Goal: Communication & Community: Ask a question

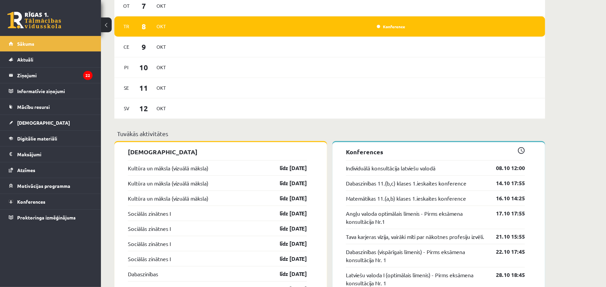
scroll to position [479, 0]
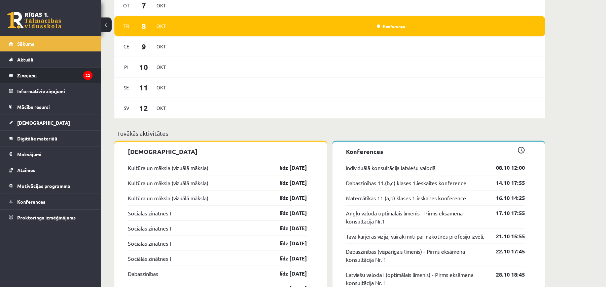
click at [84, 73] on icon "22" at bounding box center [87, 75] width 9 height 9
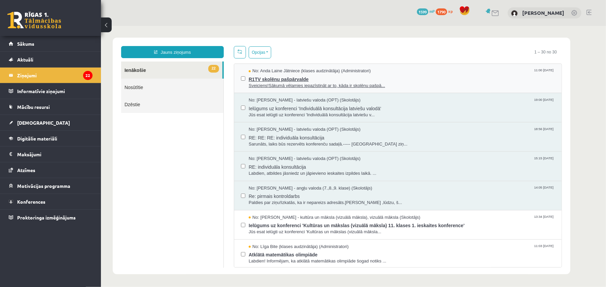
click at [319, 82] on span "R1TV skolēnu pašpārvalde" at bounding box center [401, 78] width 306 height 8
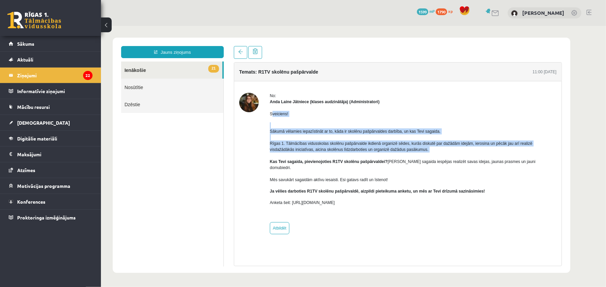
drag, startPoint x: 272, startPoint y: 115, endPoint x: 418, endPoint y: 155, distance: 151.0
click at [418, 155] on div "Sveiciens! Sākumā vēlamies iepazīstināt ar to, kāda ir skolēnu pašpārvaldes dar…" at bounding box center [413, 161] width 287 height 112
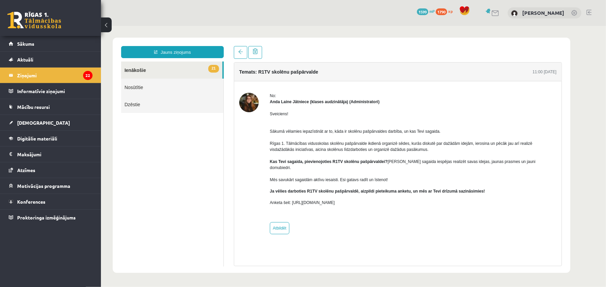
click at [439, 224] on div "No: Anda Laine Jātniece (klases audzinātāja) (Administratori) Sveiciens! Sākumā…" at bounding box center [413, 164] width 287 height 142
click at [341, 192] on div "No: Anda Laine Jātniece (klases audzinātāja) (Administratori) Sveiciens! Sākumā…" at bounding box center [397, 164] width 317 height 142
copy div "No: Anda Laine Jātniece (klases audzinātāja) (Administratori) Sveiciens! Sākumā…"
click at [62, 73] on legend "Ziņojumi 22" at bounding box center [54, 75] width 75 height 15
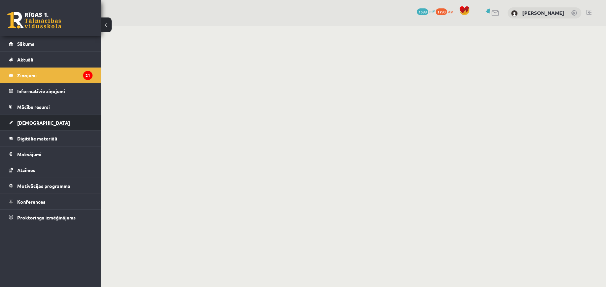
click at [47, 127] on link "[DEMOGRAPHIC_DATA]" at bounding box center [51, 122] width 84 height 15
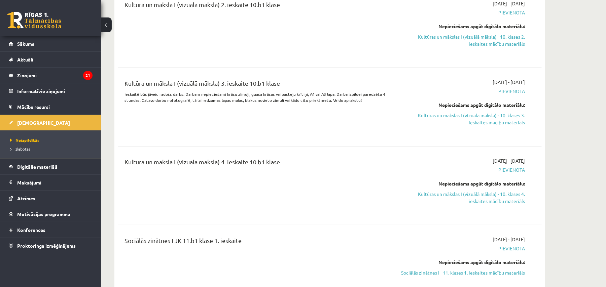
scroll to position [359, 0]
click at [28, 150] on span "Izlabotās" at bounding box center [20, 148] width 20 height 5
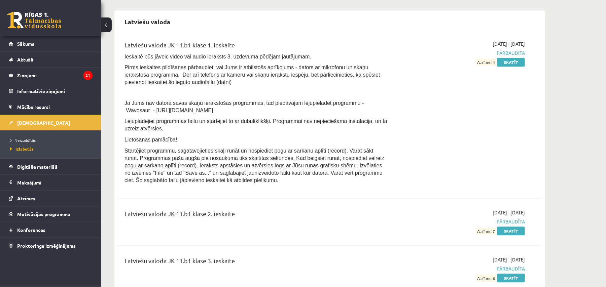
scroll to position [1257, 0]
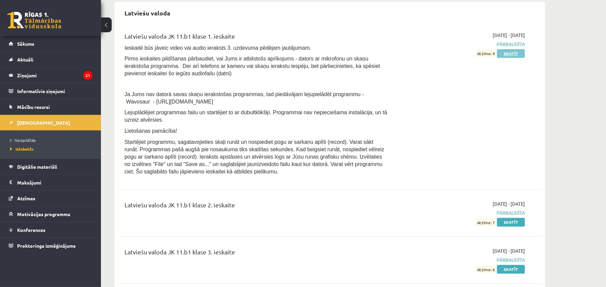
click at [512, 58] on link "Skatīt" at bounding box center [511, 53] width 28 height 9
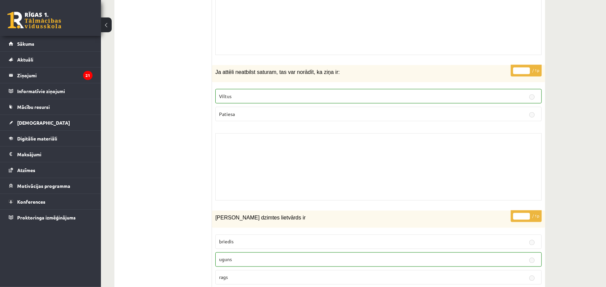
scroll to position [703, 0]
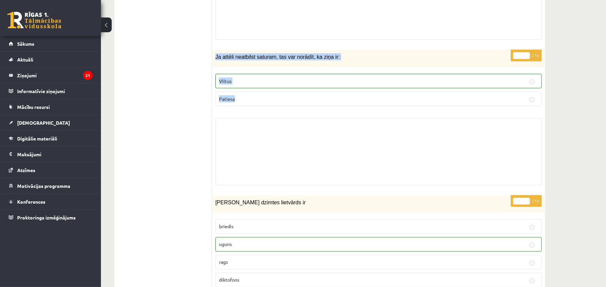
drag, startPoint x: 215, startPoint y: 59, endPoint x: 256, endPoint y: 99, distance: 57.4
click at [256, 99] on div "* / 1p Ja attēli neatbilst saturam, tas var norādīt, ka ziņa ir: Viltus Patiesa…" at bounding box center [378, 119] width 333 height 139
copy div "Ja attēli neatbilst saturam, tas var norādīt, ka ziņa ir: Viltus Patiesa"
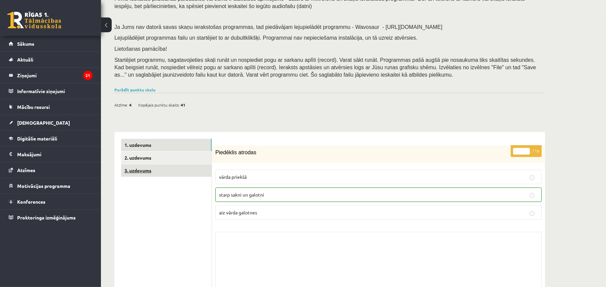
scroll to position [60, 0]
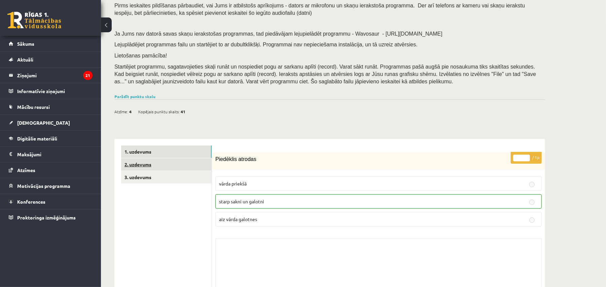
click at [138, 163] on link "2. uzdevums" at bounding box center [166, 165] width 91 height 12
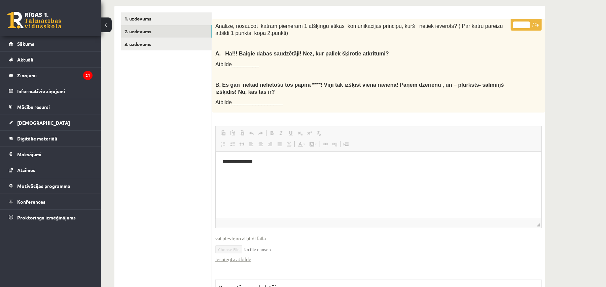
scroll to position [186, 0]
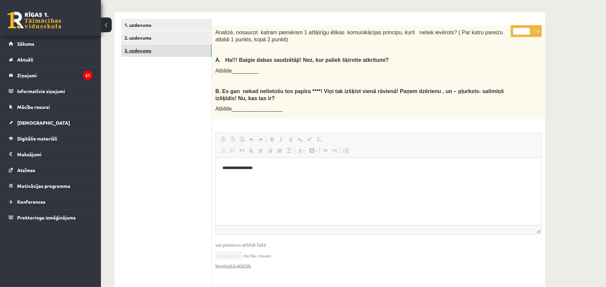
click at [170, 50] on link "3. uzdevums" at bounding box center [166, 50] width 91 height 12
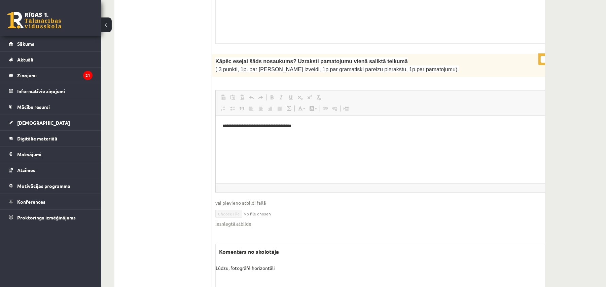
scroll to position [590, 0]
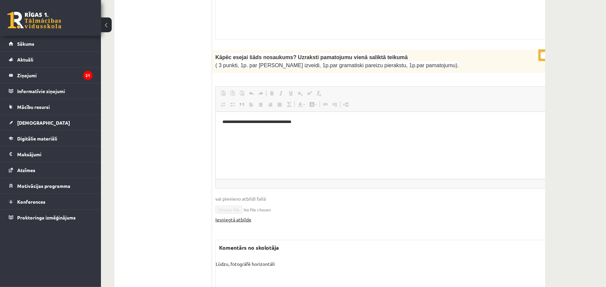
click at [236, 216] on link "Iesniegtā atbilde" at bounding box center [233, 219] width 36 height 7
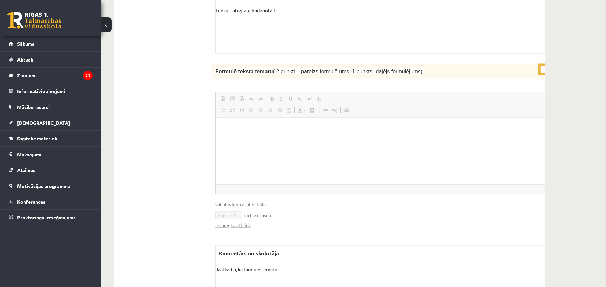
scroll to position [845, 0]
click at [240, 221] on link "Iesniegtā atbilde" at bounding box center [233, 224] width 36 height 7
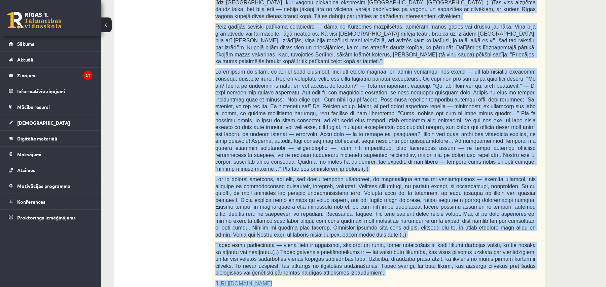
scroll to position [260, 0]
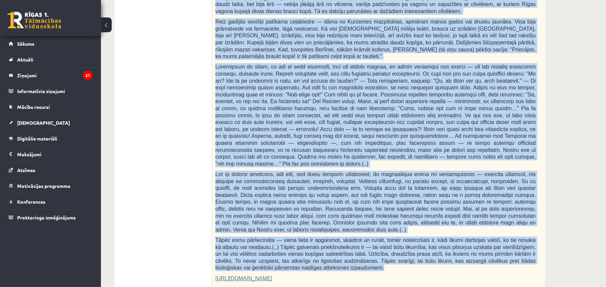
drag, startPoint x: 215, startPoint y: 104, endPoint x: 327, endPoint y: 249, distance: 183.4
click at [327, 249] on div "Fragments no Valentīnas Freimanes grāmatas "Antigones likums" Mūsu zemapziņas p…" at bounding box center [392, 126] width 361 height 326
copy div "Fragments no Valentīnas Freimanes grāmatas "Antigones likums" Mūsu zemapziņas p…"
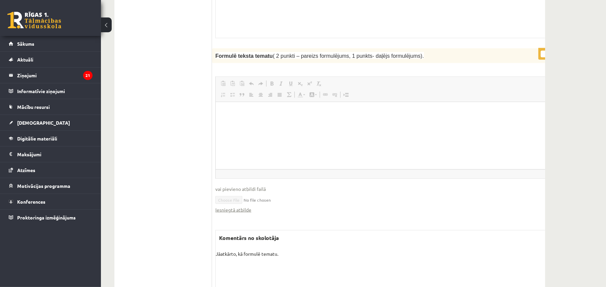
scroll to position [843, 0]
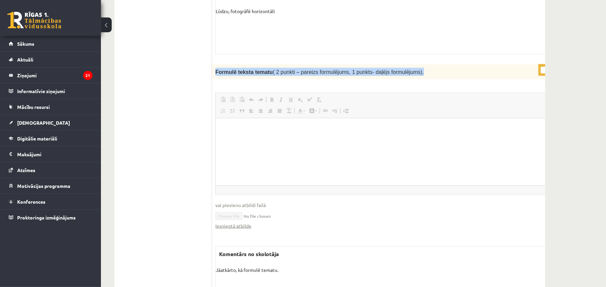
drag, startPoint x: 215, startPoint y: 51, endPoint x: 412, endPoint y: 53, distance: 196.9
click at [412, 65] on div "Formulē teksta tematu ( 2 punkti – pareizs formulējums, 1 punkts- daļējs formul…" at bounding box center [392, 72] width 361 height 15
copy span "Formulē teksta tematu ( 2 punkti – pareizs formulējums, 1 punkts- daļējs formul…"
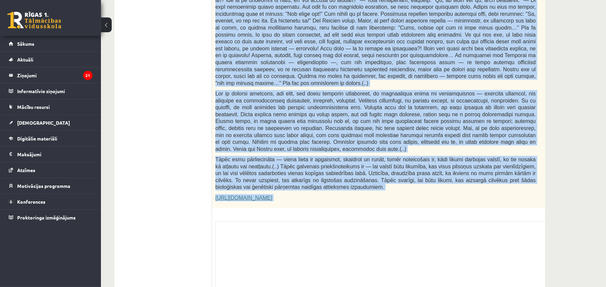
scroll to position [403, 0]
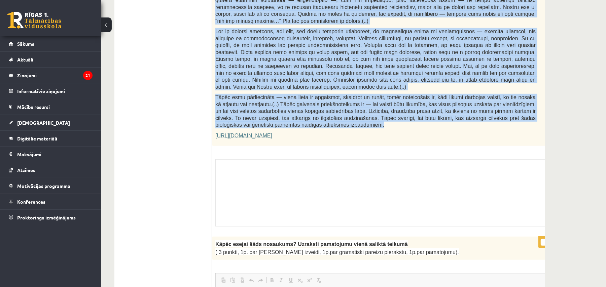
drag, startPoint x: 215, startPoint y: 105, endPoint x: 335, endPoint y: 104, distance: 120.5
copy div "Fragments no Valentīnas Freimanes grāmatas "Antigones likums" Mūsu zemapziņas p…"
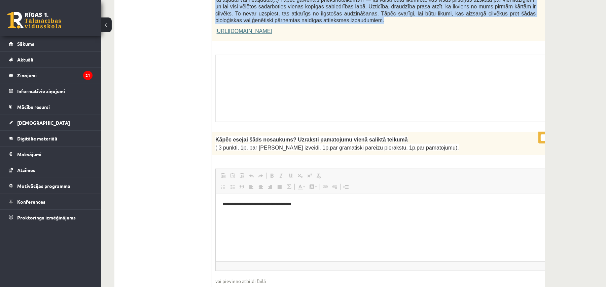
scroll to position [493, 0]
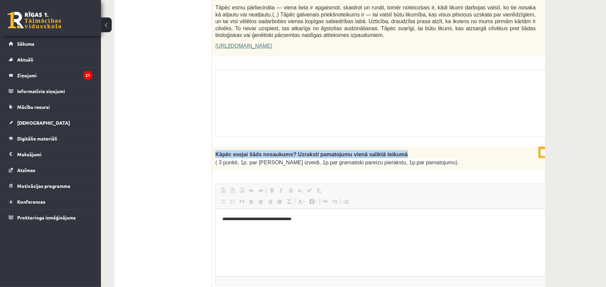
drag, startPoint x: 213, startPoint y: 131, endPoint x: 405, endPoint y: 131, distance: 191.8
click at [405, 147] on div "Kāpēc esejai šāds nosaukums? Uzraksti pamatojumu vienā saliktā teikumā ( 3 punk…" at bounding box center [392, 158] width 361 height 23
copy span "Kāpēc esejai šāds nosaukums? Uzraksti pamatojumu vienā saliktā teikumā"
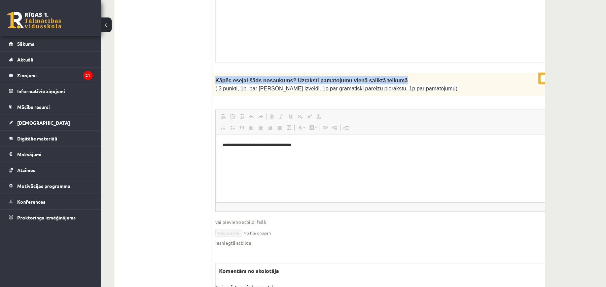
scroll to position [567, 0]
click at [234, 239] on link "Iesniegtā atbilde" at bounding box center [233, 242] width 36 height 7
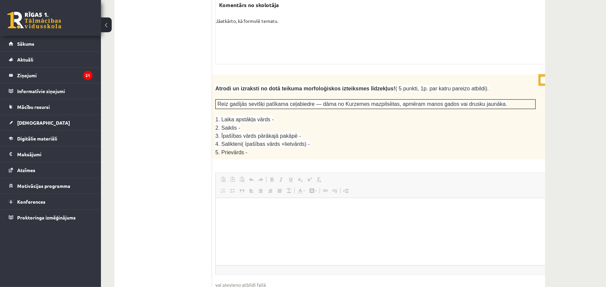
scroll to position [1091, 0]
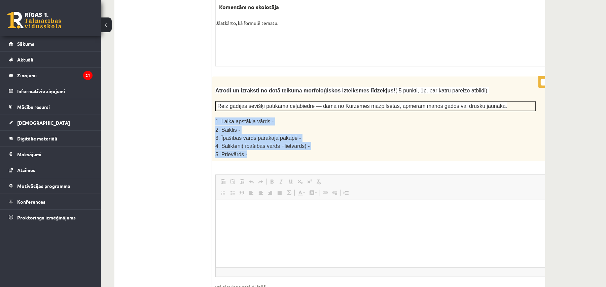
drag, startPoint x: 214, startPoint y: 96, endPoint x: 273, endPoint y: 129, distance: 67.3
click at [273, 129] on div "Atrodi un izraksti no dotā teikuma morfoloģiskos izteiksmes līdzekļus! ( 5 punk…" at bounding box center [392, 118] width 361 height 85
copy div "1. Laika apstākļa vārds - 2. Saiklis - 3. Īpašības vārds pārākajā pakāpē - 4. S…"
click at [217, 119] on span "1. Laika apstākļa vārds -" at bounding box center [244, 122] width 58 height 6
drag, startPoint x: 215, startPoint y: 96, endPoint x: 256, endPoint y: 134, distance: 55.5
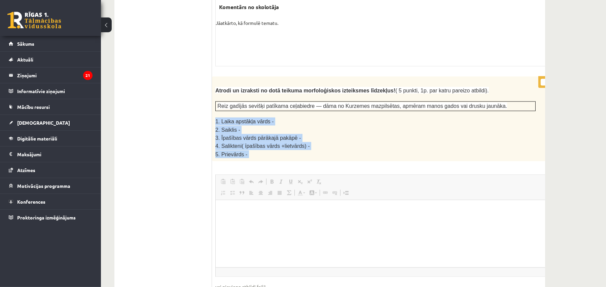
click at [256, 134] on div "* / 5p Atrodi un izraksti no dotā teikuma morfoloģiskos izteiksmes līdzekļus! (…" at bounding box center [392, 237] width 361 height 323
copy div "1. Laika apstākļa vārds - 2. Saiklis - 3. Īpašības vārds pārākajā pakāpē - 4. S…"
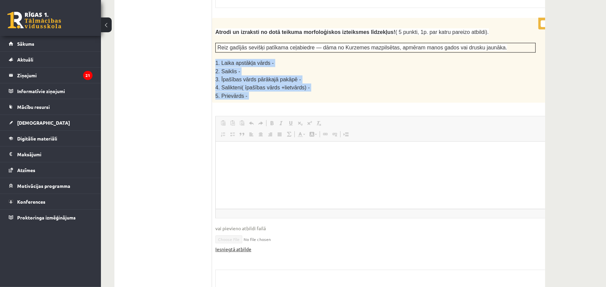
scroll to position [1151, 0]
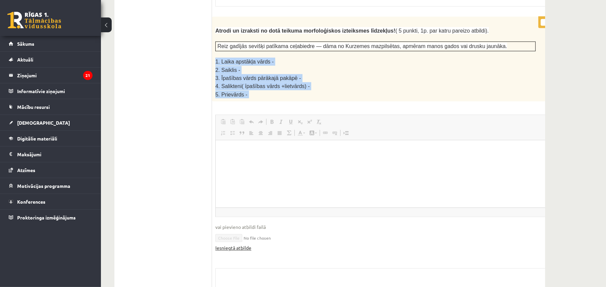
click at [242, 245] on link "Iesniegtā atbilde" at bounding box center [233, 248] width 36 height 7
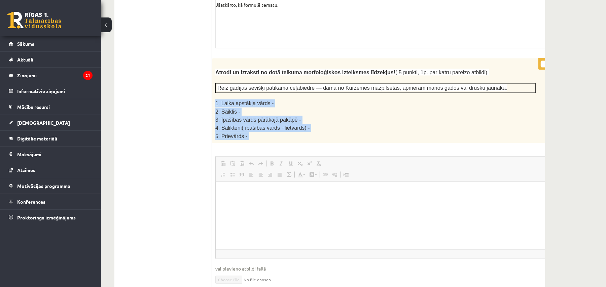
scroll to position [1106, 0]
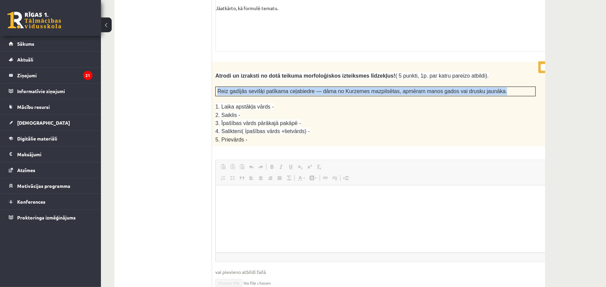
drag, startPoint x: 217, startPoint y: 67, endPoint x: 512, endPoint y: 67, distance: 294.5
click at [512, 86] on div "Reiz gadījās sevišķi patīkama ceļabiedre — dāma no Kurzemes mazpilsētas, apmēra…" at bounding box center [375, 91] width 320 height 10
copy span "Reiz gadījās sevišķi patīkama ceļabiedre — dāma no Kurzemes mazpilsētas, apmēra…"
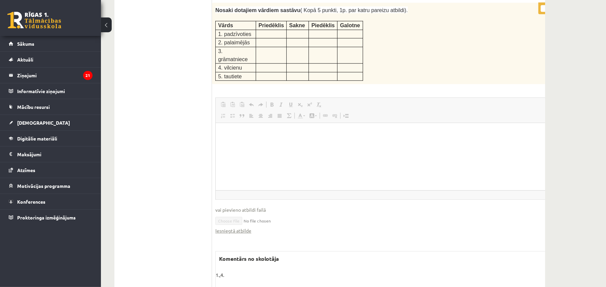
scroll to position [1495, 0]
click at [236, 227] on link "Iesniegtā atbilde" at bounding box center [233, 230] width 36 height 7
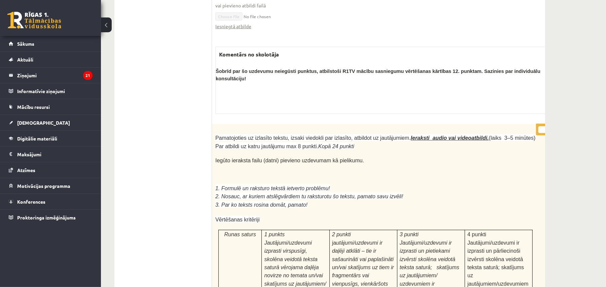
scroll to position [2288, 0]
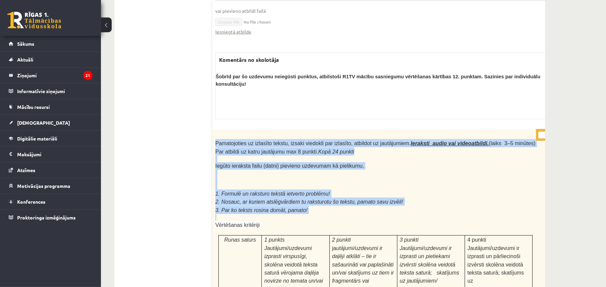
drag, startPoint x: 216, startPoint y: 65, endPoint x: 275, endPoint y: 134, distance: 90.4
click at [474, 190] on p "1. Formulē un raksturo tekstā ietverto problēmu!" at bounding box center [375, 194] width 320 height 8
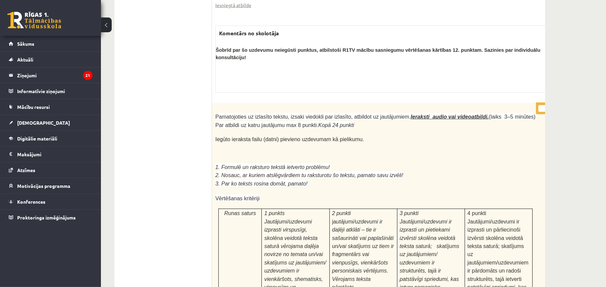
scroll to position [2303, 0]
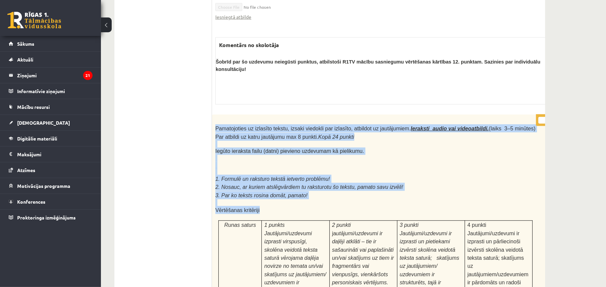
drag, startPoint x: 216, startPoint y: 50, endPoint x: 311, endPoint y: 128, distance: 123.2
copy div "Pamatojoties uz izlasīto tekstu, izsaki viedokli par izlasīto, atbildot uz jaut…"
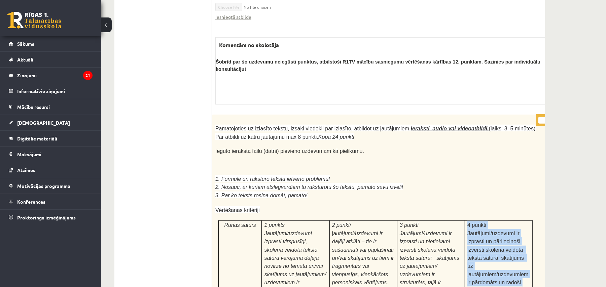
drag, startPoint x: 454, startPoint y: 141, endPoint x: 487, endPoint y: 223, distance: 88.2
click at [487, 223] on p "4 punkti Jautājumi/uzdevumi ir izprasti un pārliecinoši izvērsti skolēna veidot…" at bounding box center [498, 274] width 63 height 107
copy span "4 punkti Jautājumi/uzdevumi ir izprasti un pārliecinoši izvērsti skolēna veidot…"
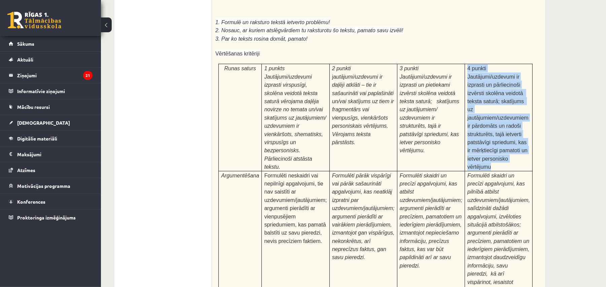
scroll to position [2468, 0]
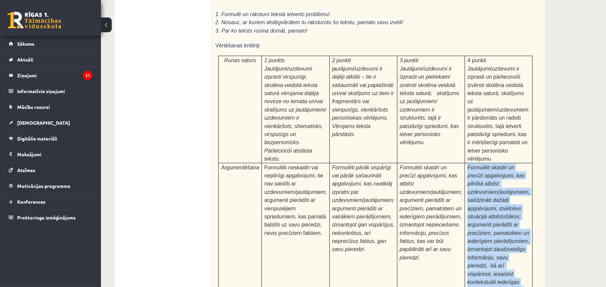
drag, startPoint x: 453, startPoint y: 69, endPoint x: 514, endPoint y: 188, distance: 134.1
click at [514, 188] on td "Formulēti skaidri un precīzi apgalvojumi, kas pilnībā atbilst uzdevumiem/jautāj…" at bounding box center [499, 237] width 68 height 148
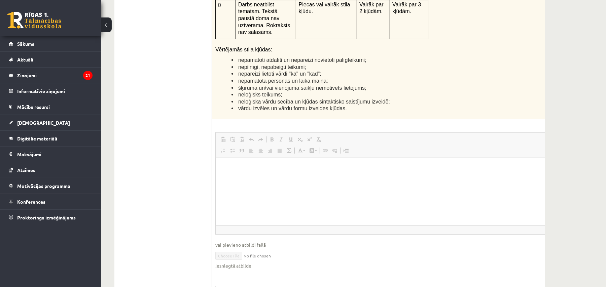
scroll to position [2048, 0]
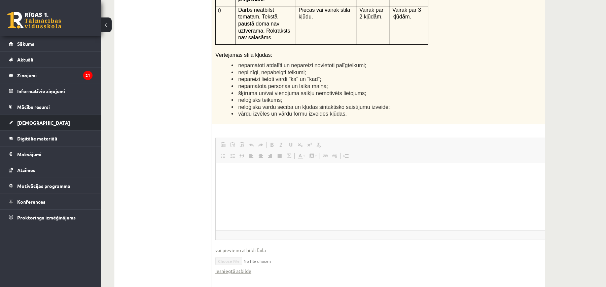
click at [58, 120] on link "[DEMOGRAPHIC_DATA]" at bounding box center [51, 122] width 84 height 15
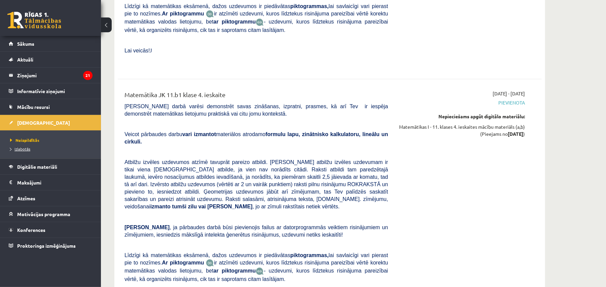
click at [27, 150] on span "Izlabotās" at bounding box center [20, 148] width 20 height 5
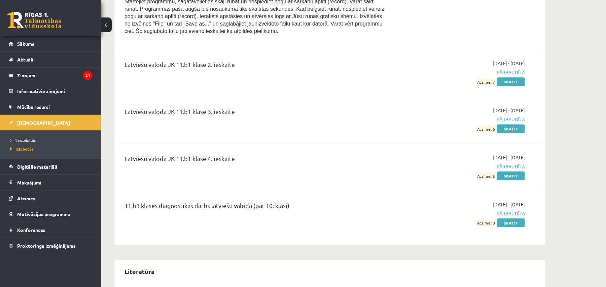
scroll to position [1371, 0]
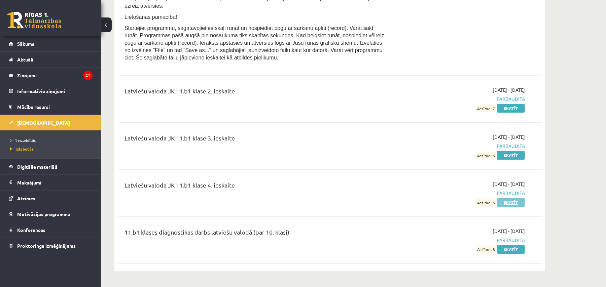
click at [518, 207] on link "Skatīt" at bounding box center [511, 202] width 28 height 9
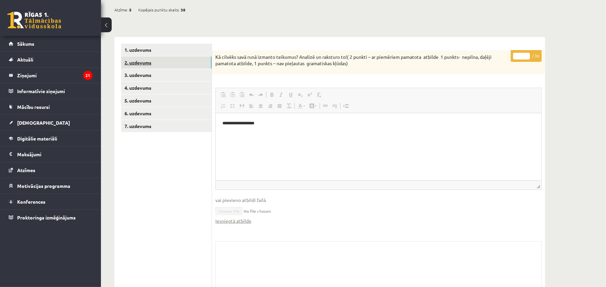
click at [169, 63] on ul "1. uzdevums 2. uzdevums 3. uzdevums 4. uzdevums 5. uzdevums 6. uzdevums 7. uzde…" at bounding box center [166, 178] width 91 height 269
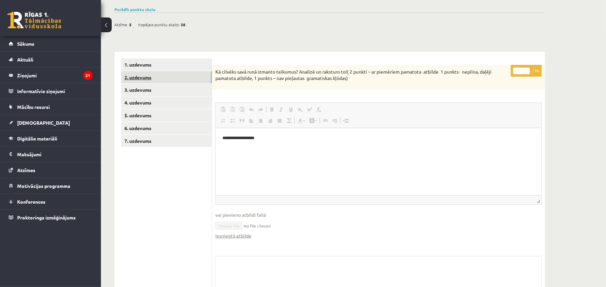
click at [176, 76] on link "2. uzdevums" at bounding box center [166, 77] width 91 height 12
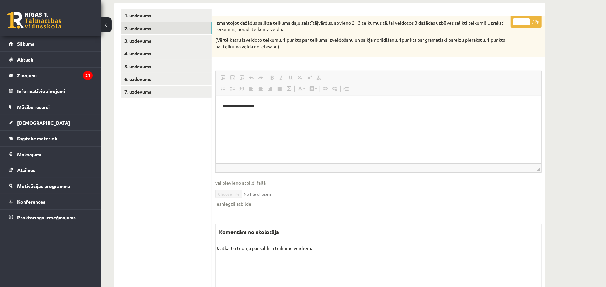
scroll to position [22, 0]
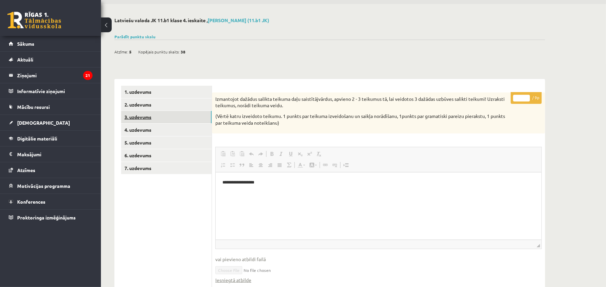
click at [156, 114] on link "3. uzdevums" at bounding box center [166, 117] width 91 height 12
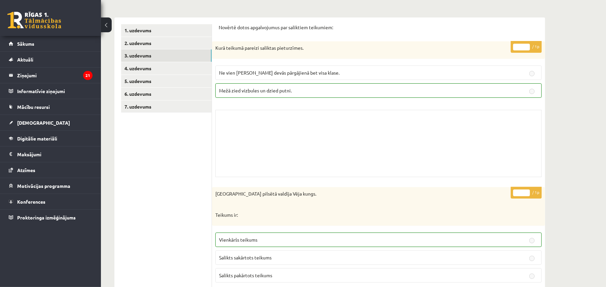
scroll to position [96, 0]
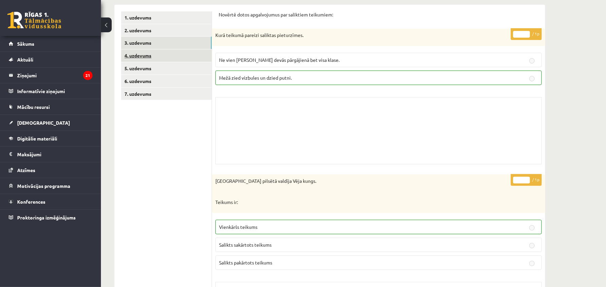
click at [158, 57] on link "4. uzdevums" at bounding box center [166, 55] width 91 height 12
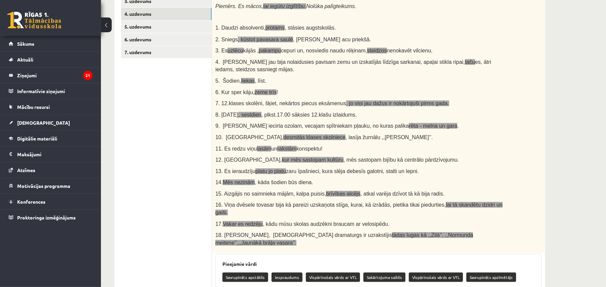
scroll to position [127, 0]
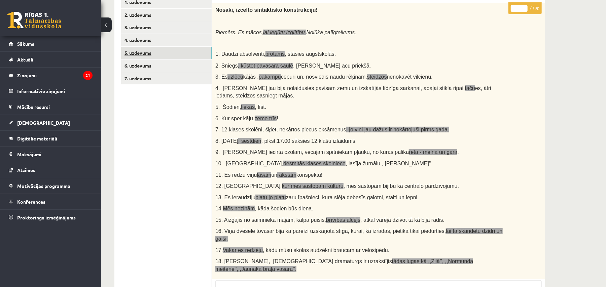
click at [171, 50] on link "5. uzdevums" at bounding box center [166, 53] width 91 height 12
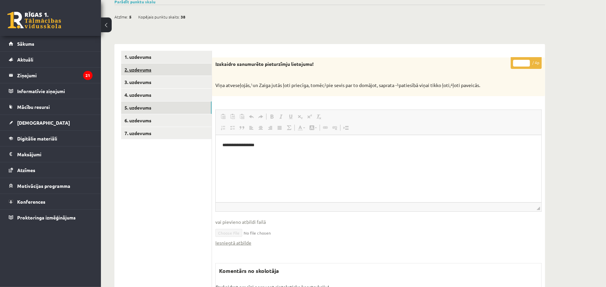
scroll to position [0, 0]
click at [191, 124] on link "6. uzdevums" at bounding box center [166, 120] width 91 height 12
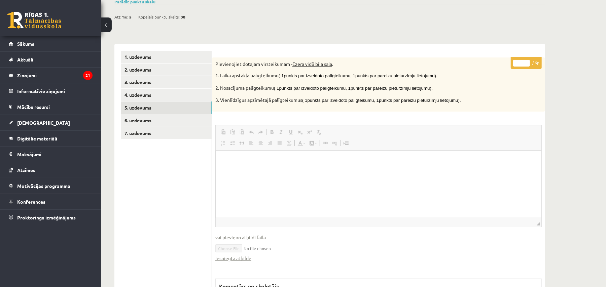
click at [175, 106] on link "5. uzdevums" at bounding box center [166, 108] width 91 height 12
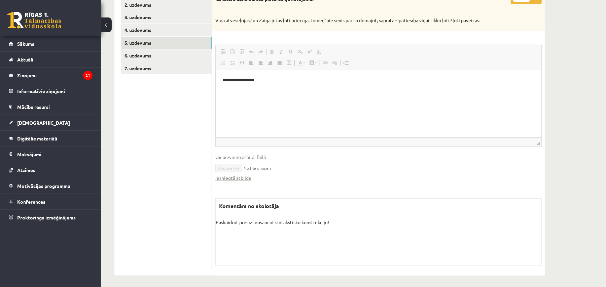
scroll to position [124, 0]
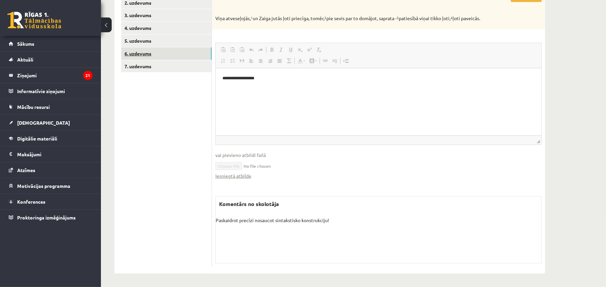
click at [148, 50] on link "6. uzdevums" at bounding box center [166, 53] width 91 height 12
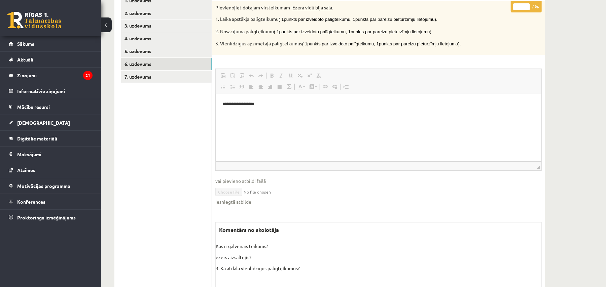
scroll to position [130, 0]
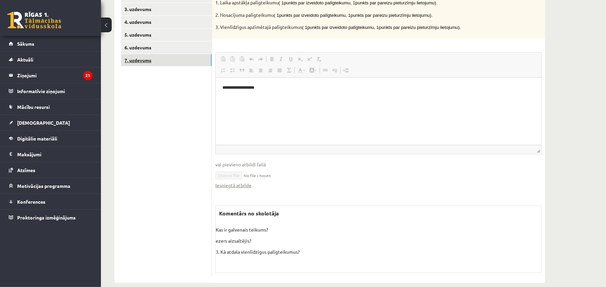
click at [139, 63] on link "7. uzdevums" at bounding box center [166, 60] width 91 height 12
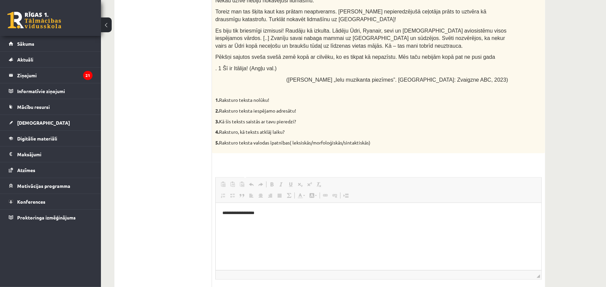
scroll to position [394, 0]
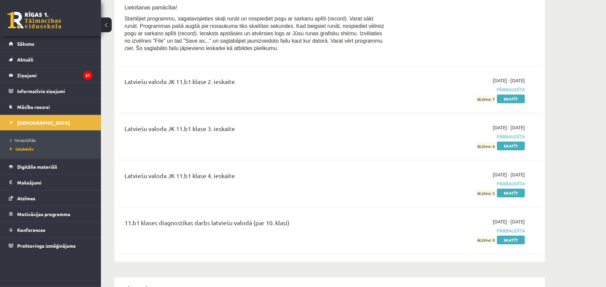
scroll to position [1386, 0]
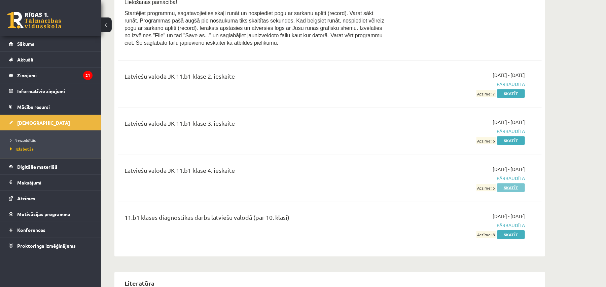
click at [508, 192] on link "Skatīt" at bounding box center [511, 187] width 28 height 9
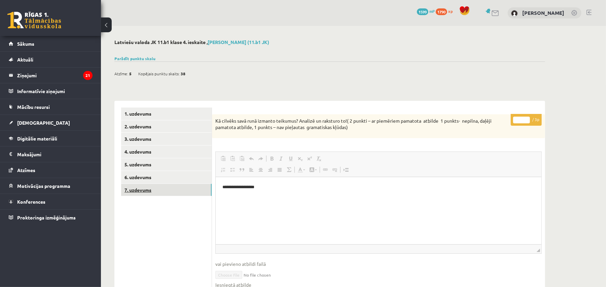
click at [172, 190] on link "7. uzdevums" at bounding box center [166, 190] width 91 height 12
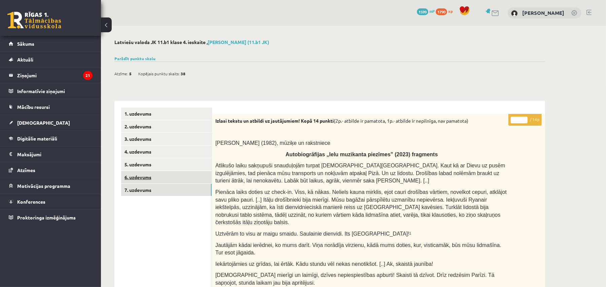
click at [197, 180] on link "6. uzdevums" at bounding box center [166, 177] width 91 height 12
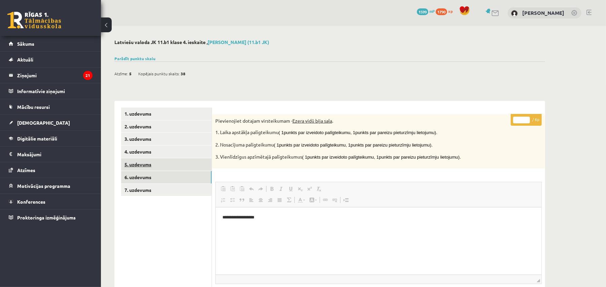
click at [183, 168] on link "5. uzdevums" at bounding box center [166, 165] width 91 height 12
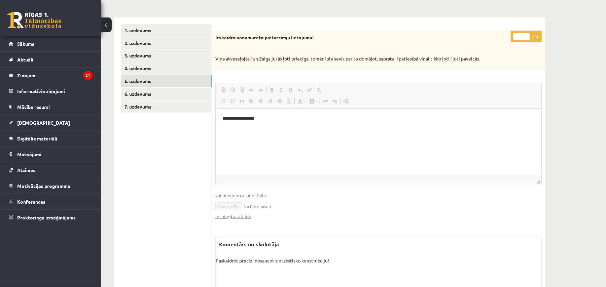
scroll to position [79, 0]
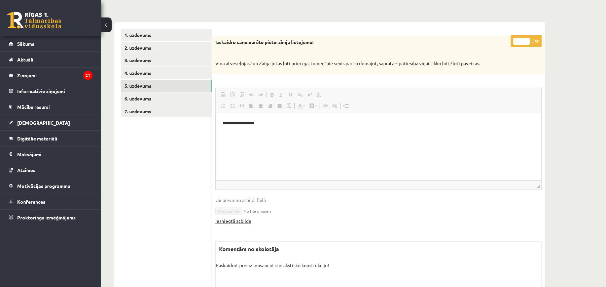
click at [241, 221] on link "Iesniegtā atbilde" at bounding box center [233, 221] width 36 height 7
click at [44, 45] on link "Sākums" at bounding box center [51, 43] width 84 height 15
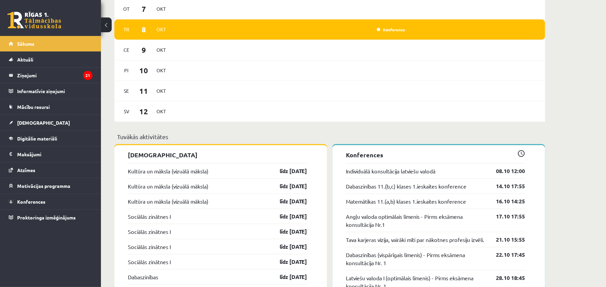
scroll to position [479, 0]
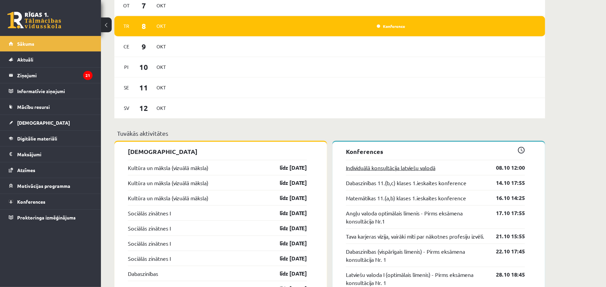
click at [435, 169] on link "Individuālā konsultācija latviešu valodā" at bounding box center [391, 168] width 90 height 8
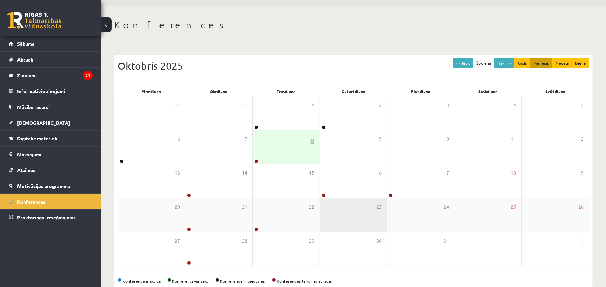
scroll to position [35, 0]
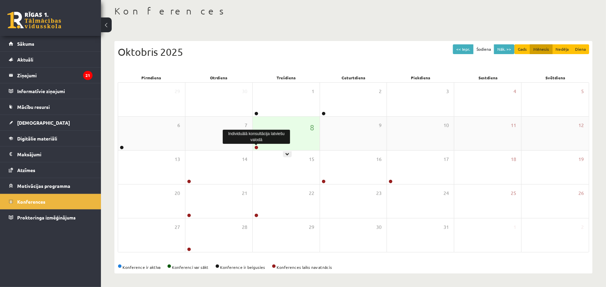
click at [256, 148] on link at bounding box center [256, 148] width 4 height 4
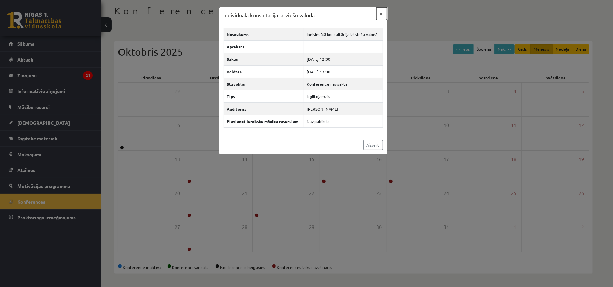
click at [381, 16] on button "×" at bounding box center [381, 13] width 11 height 13
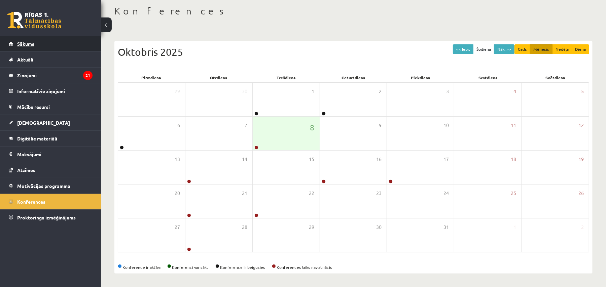
click at [53, 43] on link "Sākums" at bounding box center [51, 43] width 84 height 15
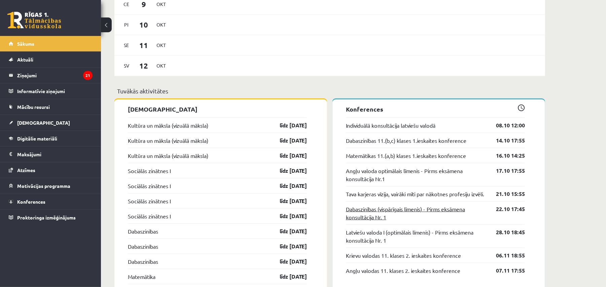
scroll to position [538, 0]
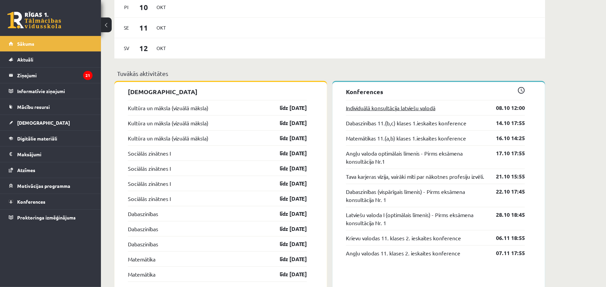
click at [416, 109] on link "Individuālā konsultācija latviešu valodā" at bounding box center [391, 108] width 90 height 8
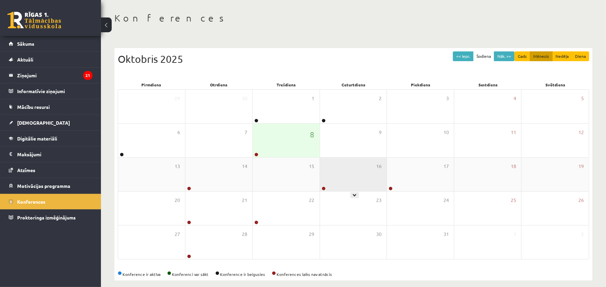
scroll to position [35, 0]
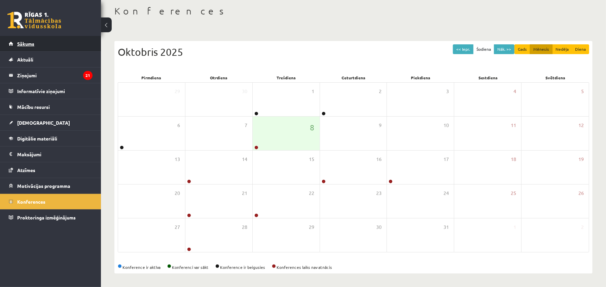
click at [41, 44] on link "Sākums" at bounding box center [51, 43] width 84 height 15
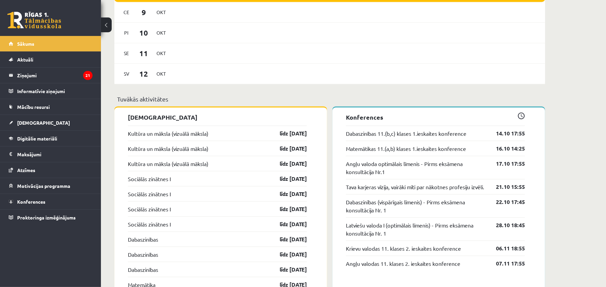
scroll to position [538, 0]
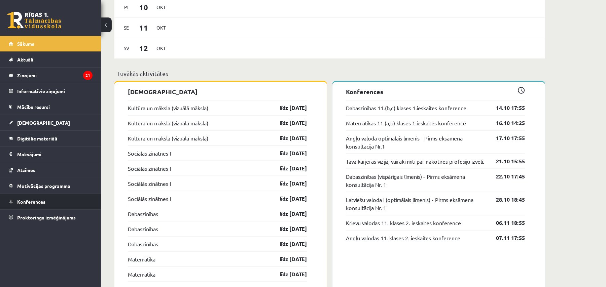
click at [72, 201] on link "Konferences" at bounding box center [51, 201] width 84 height 15
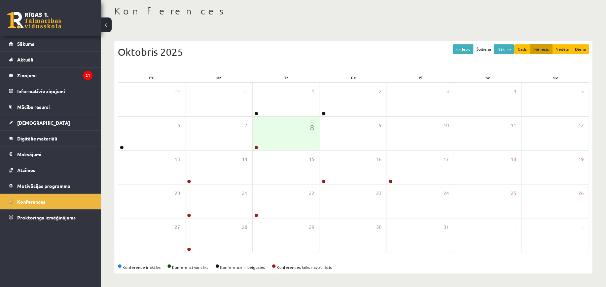
scroll to position [35, 0]
click at [254, 146] on link at bounding box center [256, 148] width 4 height 4
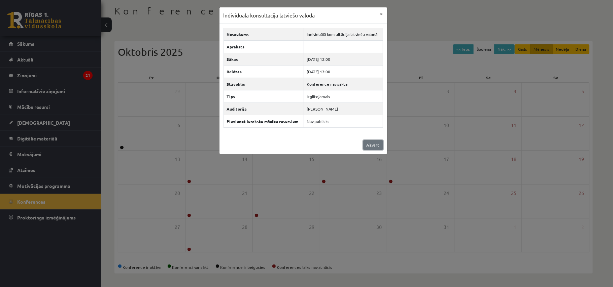
click at [378, 147] on link "Aizvērt" at bounding box center [373, 145] width 20 height 10
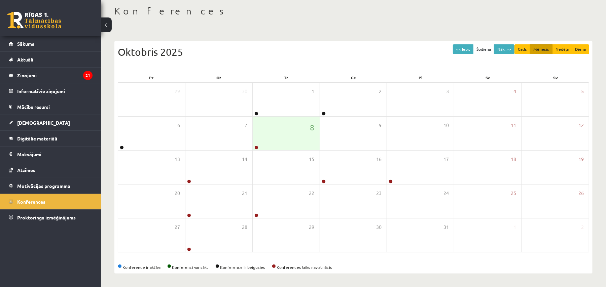
click at [53, 203] on link "Konferences" at bounding box center [51, 201] width 84 height 15
click at [44, 205] on span "Konferences" at bounding box center [31, 202] width 28 height 6
click at [69, 197] on link "Konferences" at bounding box center [51, 201] width 84 height 15
click at [78, 201] on link "Konferences" at bounding box center [51, 201] width 84 height 15
click at [256, 146] on link at bounding box center [256, 148] width 4 height 4
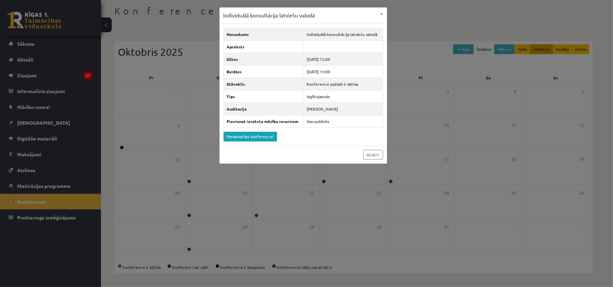
click at [254, 135] on div "Individuālā konsultācija latviešu valodā" at bounding box center [256, 137] width 67 height 14
click at [258, 139] on link "Pievienoties konferencei" at bounding box center [250, 137] width 54 height 10
click at [375, 158] on link "Aizvērt" at bounding box center [373, 155] width 20 height 10
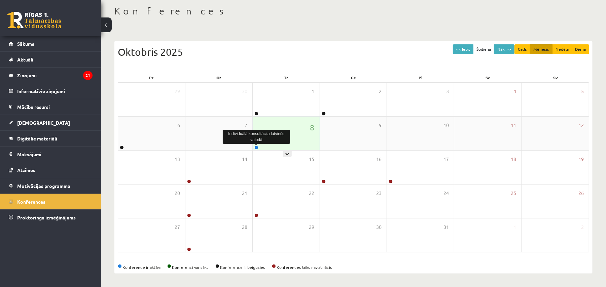
click at [256, 146] on link at bounding box center [256, 148] width 4 height 4
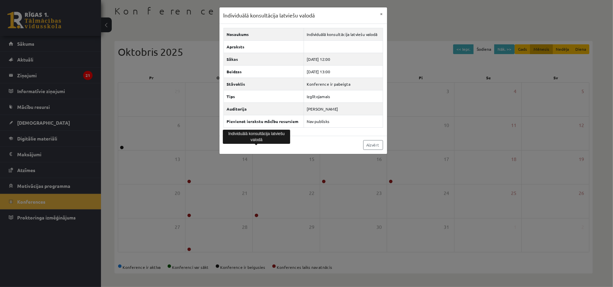
click at [248, 133] on div "Individuālā konsultācija latviešu valodā" at bounding box center [256, 137] width 67 height 14
click at [381, 12] on button "×" at bounding box center [381, 13] width 11 height 13
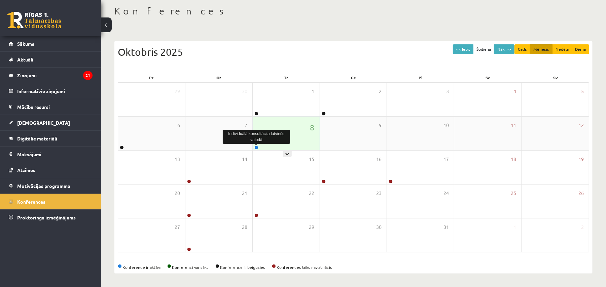
click at [255, 147] on link at bounding box center [256, 148] width 4 height 4
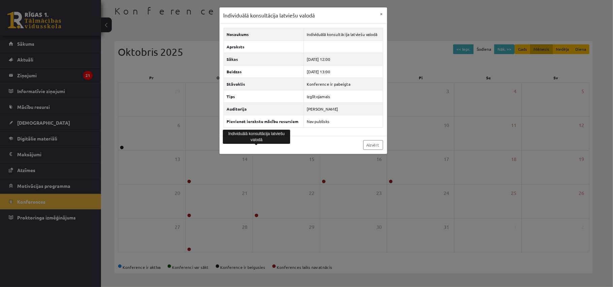
click at [246, 135] on div "Individuālā konsultācija latviešu valodā" at bounding box center [256, 137] width 67 height 14
click at [244, 135] on div "Nosaukums Individuālā konsultācija latviešu valodā Apraksts Sākas 2025-10-08 12…" at bounding box center [303, 80] width 168 height 112
click at [379, 12] on button "×" at bounding box center [381, 13] width 11 height 13
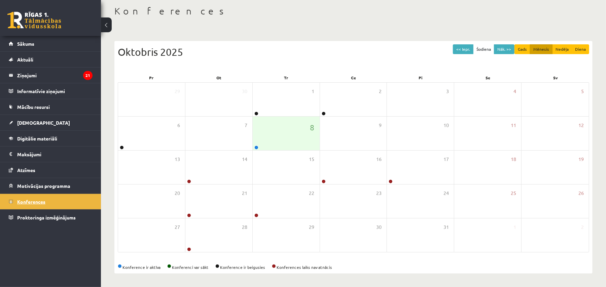
click at [83, 197] on link "Konferences" at bounding box center [51, 201] width 84 height 15
click at [255, 147] on link at bounding box center [256, 148] width 4 height 4
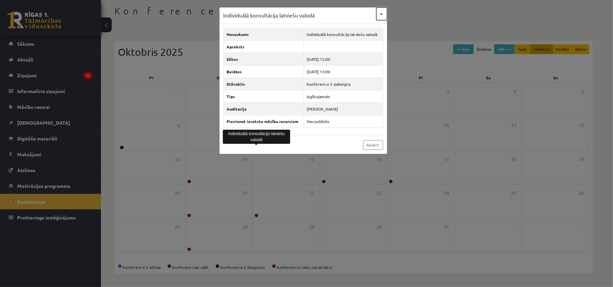
click at [381, 15] on button "×" at bounding box center [381, 13] width 11 height 13
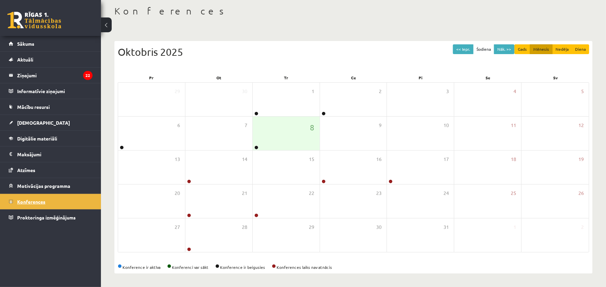
click at [53, 204] on link "Konferences" at bounding box center [51, 201] width 84 height 15
click at [44, 204] on span "Konferences" at bounding box center [31, 202] width 28 height 6
click at [27, 203] on span "Konferences" at bounding box center [31, 202] width 28 height 6
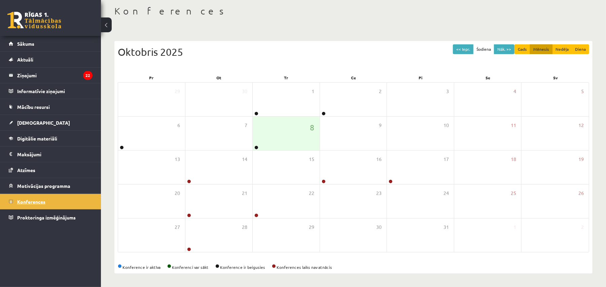
click at [27, 203] on span "Konferences" at bounding box center [31, 202] width 28 height 6
click at [255, 147] on link at bounding box center [256, 148] width 4 height 4
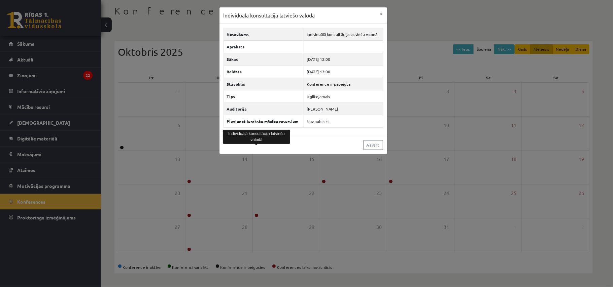
click at [61, 221] on div "Individuālā konsultācija latviešu valodā × Nosaukums Individuālā konsultācija l…" at bounding box center [306, 143] width 613 height 287
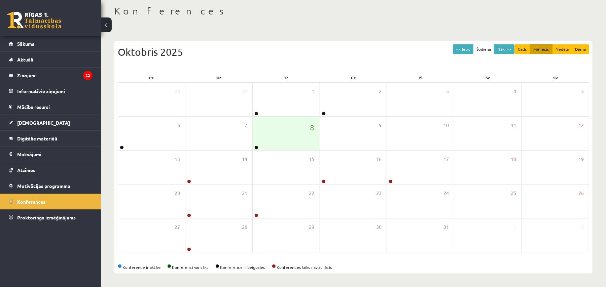
click at [59, 201] on link "Konferences" at bounding box center [51, 201] width 84 height 15
click at [66, 71] on legend "Ziņojumi 22" at bounding box center [54, 75] width 75 height 15
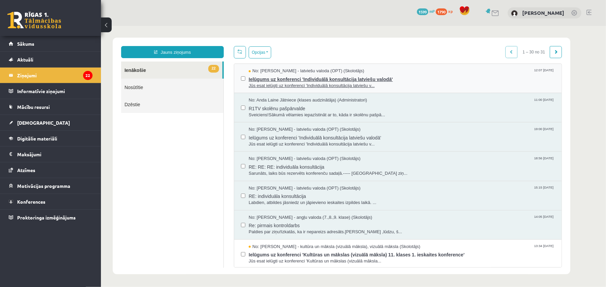
click at [392, 85] on span "Jūs esat ielūgti uz konferenci 'Individuālā konsultācija latviešu v..." at bounding box center [401, 85] width 306 height 6
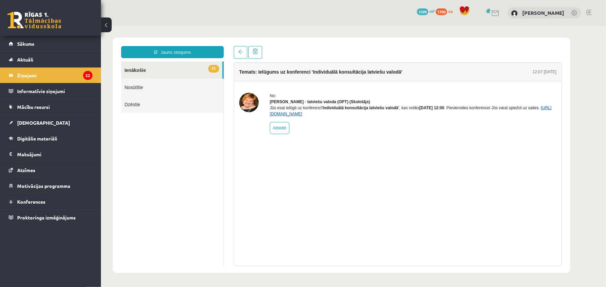
click at [324, 116] on link "https://eskola.r1tv.lv/conferences/5138/join" at bounding box center [411, 110] width 282 height 11
click at [55, 195] on ul "Sākums Aktuāli Kā mācīties eSKOLĀ Kontakti Normatīvie akti Online konsultācijas…" at bounding box center [50, 130] width 101 height 189
click at [55, 201] on link "Konferences" at bounding box center [51, 201] width 84 height 15
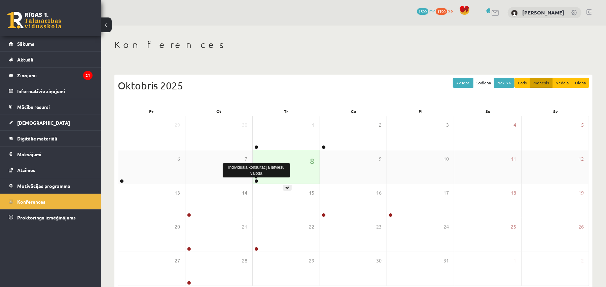
click at [256, 181] on link at bounding box center [256, 181] width 4 height 4
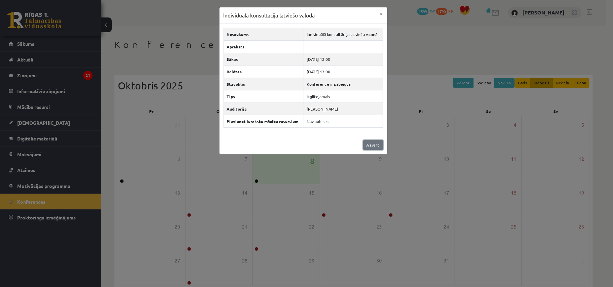
click at [369, 146] on link "Aizvērt" at bounding box center [373, 145] width 20 height 10
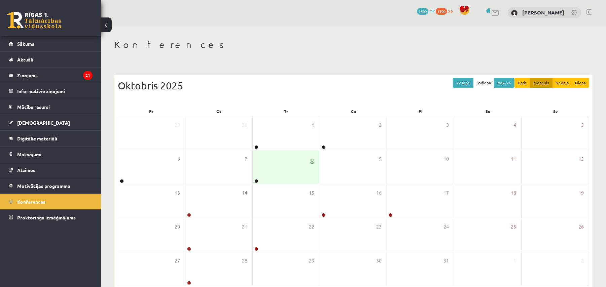
click at [49, 201] on link "Konferences" at bounding box center [51, 201] width 84 height 15
click at [44, 75] on legend "Ziņojumi 21" at bounding box center [54, 75] width 75 height 15
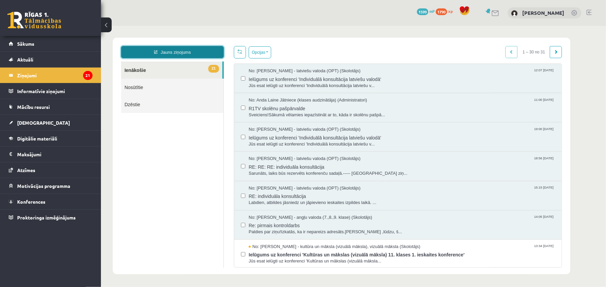
click at [178, 53] on link "Jauns ziņojums" at bounding box center [172, 52] width 103 height 12
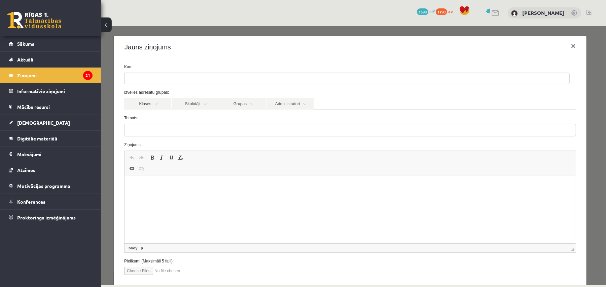
click at [177, 197] on html at bounding box center [349, 186] width 451 height 21
paste body "Визуальный текстовый редактор, wiswyg-editor-47433845950240-1759914593-150"
click at [148, 186] on p "**********" at bounding box center [346, 186] width 431 height 7
click at [197, 78] on ul at bounding box center [346, 78] width 445 height 11
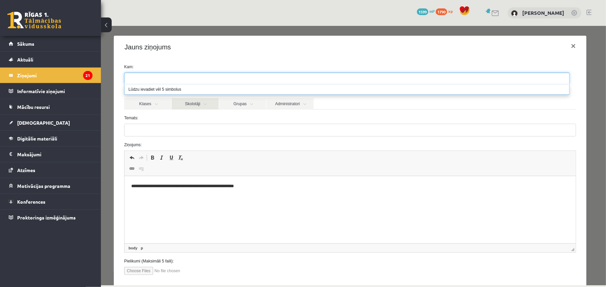
click at [195, 98] on link "Skolotāji" at bounding box center [194, 103] width 47 height 11
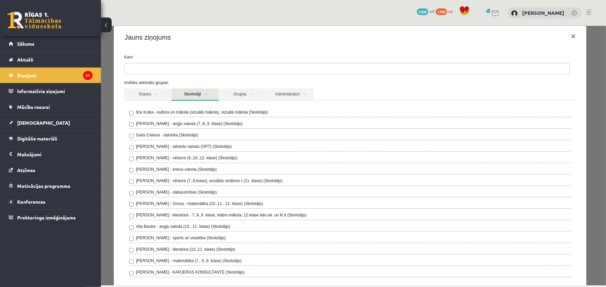
scroll to position [15, 0]
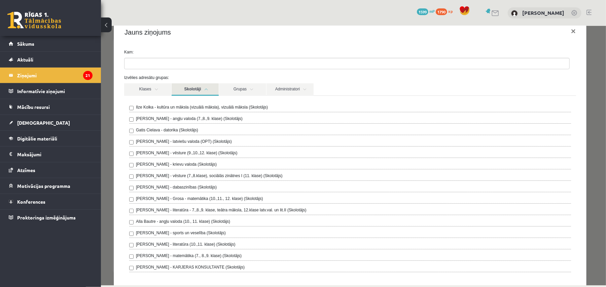
click at [219, 143] on label "[PERSON_NAME] - latviešu valoda (OPT) (Skolotājs)" at bounding box center [184, 141] width 96 height 6
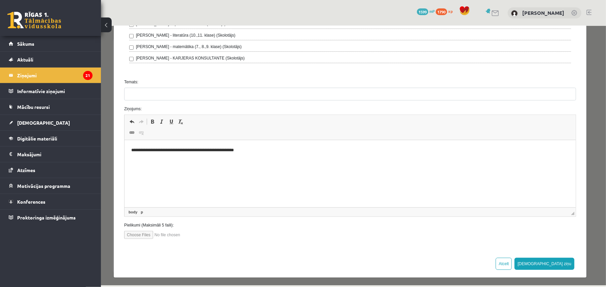
scroll to position [228, 0]
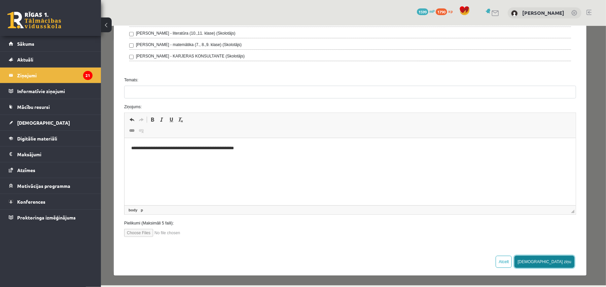
click at [558, 265] on button "[DEMOGRAPHIC_DATA] ziņu" at bounding box center [544, 262] width 60 height 12
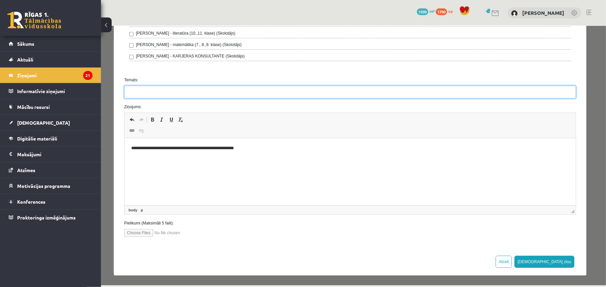
click at [182, 86] on input "Temats:" at bounding box center [350, 91] width 452 height 13
paste input "*********"
type input "*********"
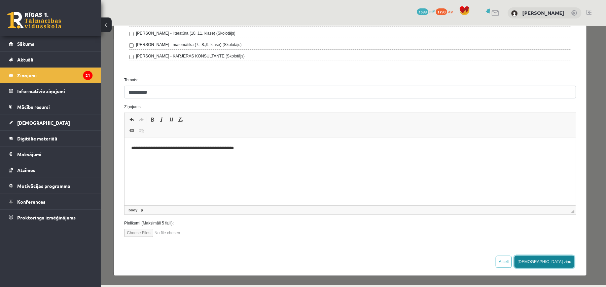
click at [555, 263] on button "[DEMOGRAPHIC_DATA] ziņu" at bounding box center [544, 262] width 60 height 12
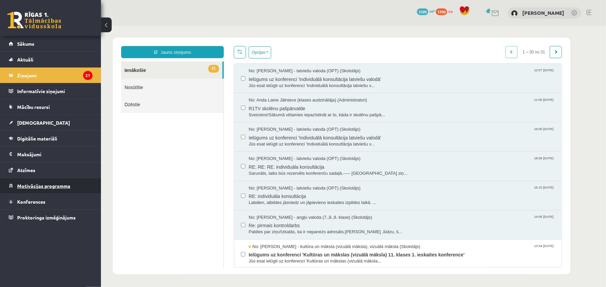
scroll to position [0, 0]
click at [53, 201] on link "Konferences" at bounding box center [51, 201] width 84 height 15
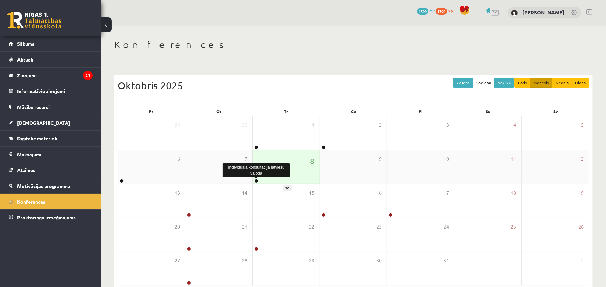
click at [258, 182] on link at bounding box center [256, 181] width 4 height 4
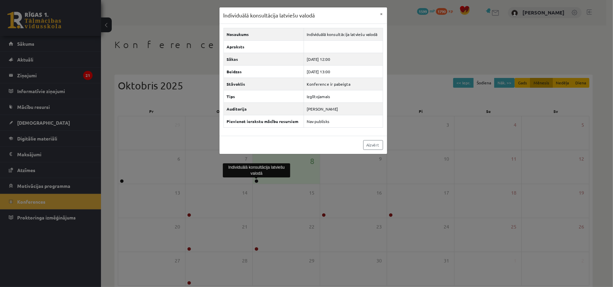
click at [267, 191] on div "Individuālā konsultācija latviešu valodā × Nosaukums Individuālā konsultācija l…" at bounding box center [306, 143] width 613 height 287
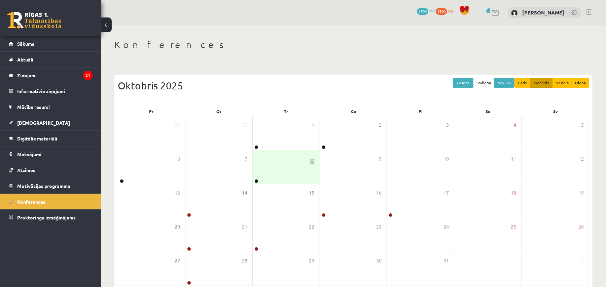
click at [33, 204] on span "Konferences" at bounding box center [31, 202] width 28 height 6
click at [41, 205] on span "Konferences" at bounding box center [31, 202] width 28 height 6
click at [68, 71] on legend "Ziņojumi 22" at bounding box center [54, 75] width 75 height 15
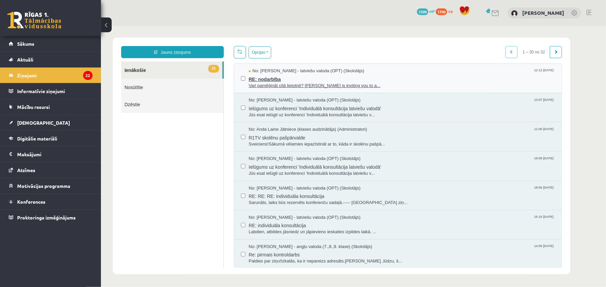
click at [296, 81] on span "RE: nodarbība" at bounding box center [401, 78] width 306 height 8
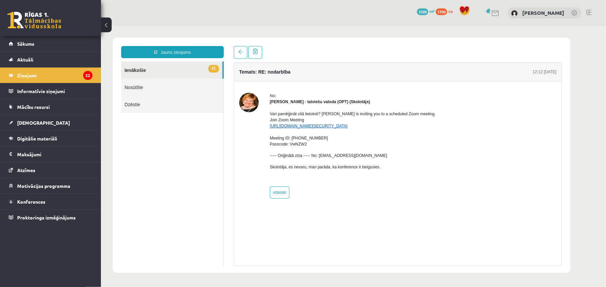
click at [320, 127] on link "[URL][DOMAIN_NAME][SECURITY_DATA]" at bounding box center [309, 126] width 78 height 5
click at [288, 125] on link "[URL][DOMAIN_NAME][SECURITY_DATA]" at bounding box center [309, 126] width 78 height 5
click at [347, 124] on link "[URL][DOMAIN_NAME][SECURITY_DATA]" at bounding box center [309, 126] width 78 height 5
drag, startPoint x: 168, startPoint y: 183, endPoint x: 124, endPoint y: 150, distance: 55.2
click at [168, 182] on ul "21 Ienākošie Nosūtītie Dzēstie" at bounding box center [172, 163] width 103 height 205
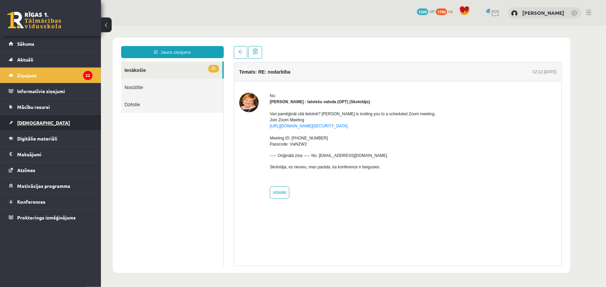
click at [42, 126] on link "[DEMOGRAPHIC_DATA]" at bounding box center [51, 122] width 84 height 15
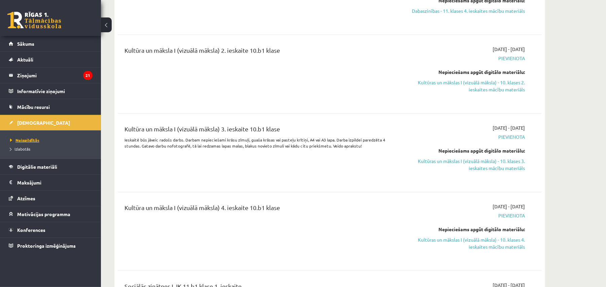
scroll to position [314, 0]
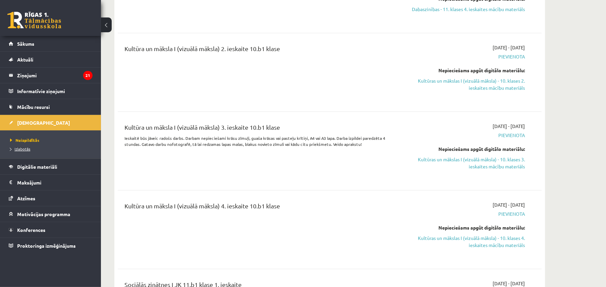
click at [26, 147] on span "Izlabotās" at bounding box center [20, 148] width 20 height 5
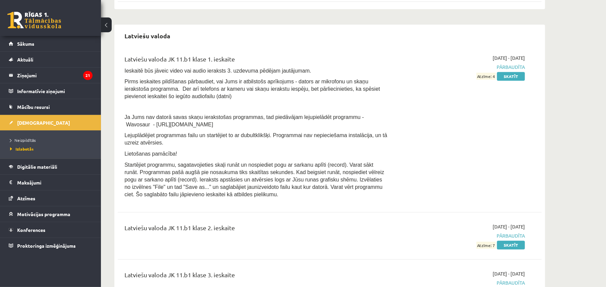
scroll to position [1226, 0]
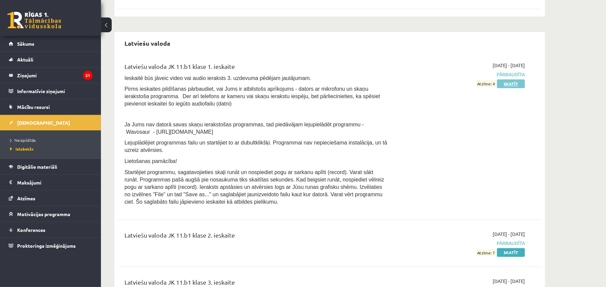
click at [505, 88] on link "Skatīt" at bounding box center [511, 83] width 28 height 9
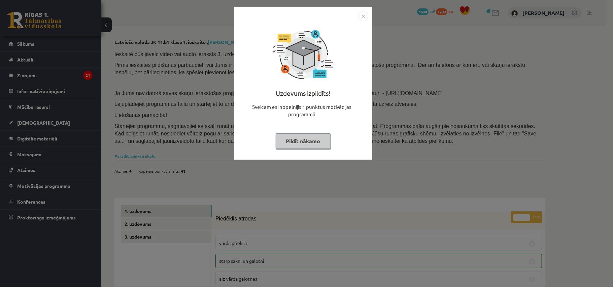
click at [303, 145] on button "Pildīt nākamo" at bounding box center [303, 141] width 55 height 15
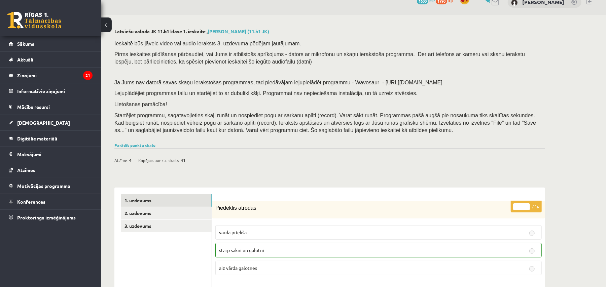
scroll to position [60, 0]
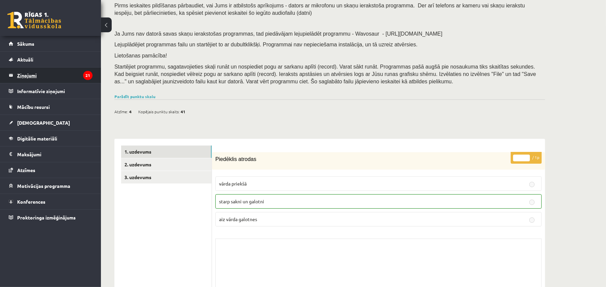
click at [20, 74] on legend "Ziņojumi 21" at bounding box center [54, 75] width 75 height 15
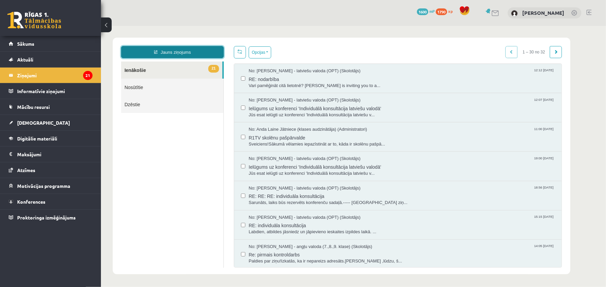
click at [173, 53] on link "Jauns ziņojums" at bounding box center [172, 52] width 103 height 12
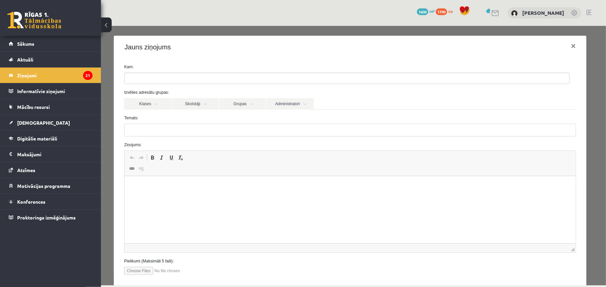
click at [104, 25] on button at bounding box center [106, 25] width 11 height 15
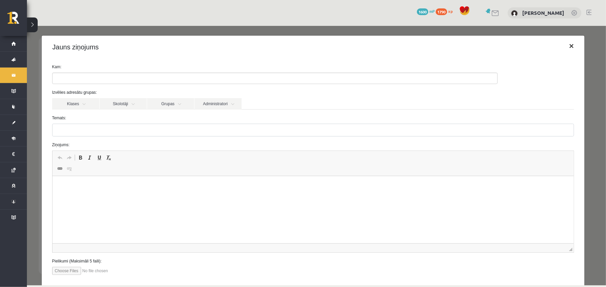
click at [563, 44] on button "×" at bounding box center [570, 45] width 15 height 19
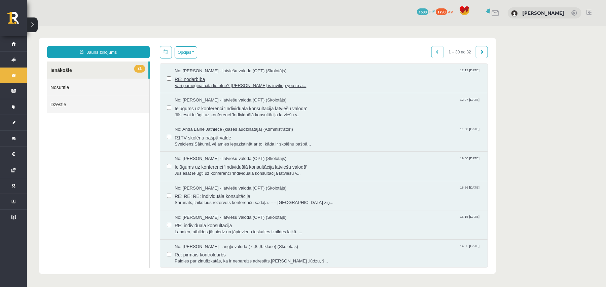
click at [230, 84] on span "Vari pamēģināt citā lietotnē? [PERSON_NAME] is inviting you to a..." at bounding box center [327, 85] width 306 height 6
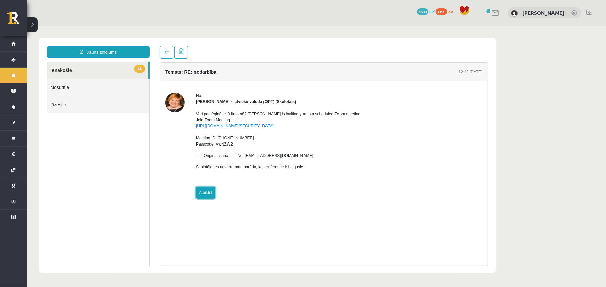
click at [203, 190] on link "Atbildēt" at bounding box center [206, 192] width 20 height 12
type input "**********"
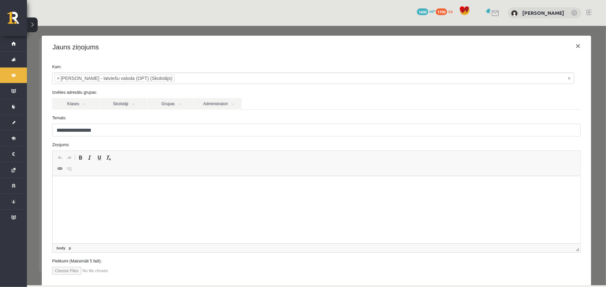
click at [147, 197] on html at bounding box center [317, 186] width 528 height 21
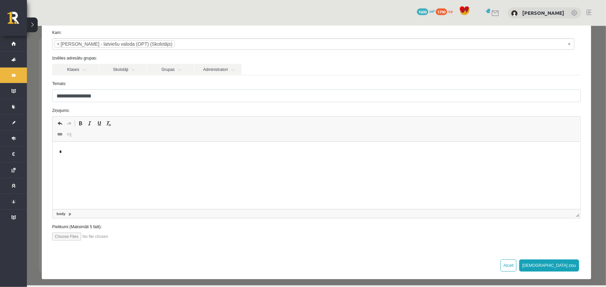
scroll to position [38, 0]
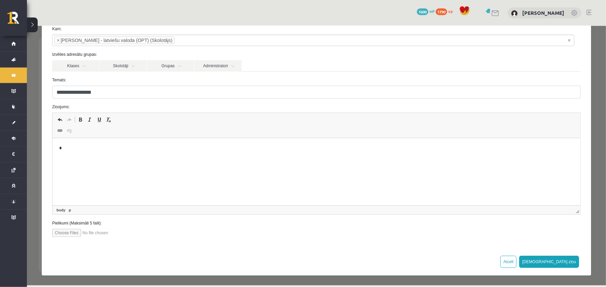
click at [30, 26] on button at bounding box center [32, 25] width 11 height 15
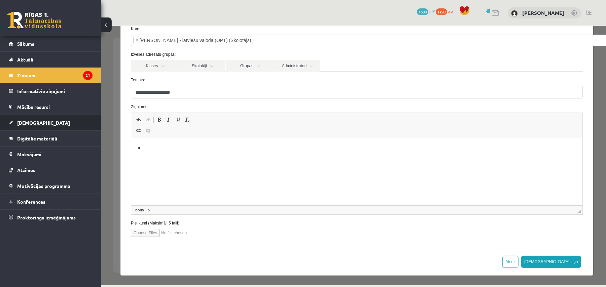
click at [56, 129] on link "[DEMOGRAPHIC_DATA]" at bounding box center [51, 122] width 84 height 15
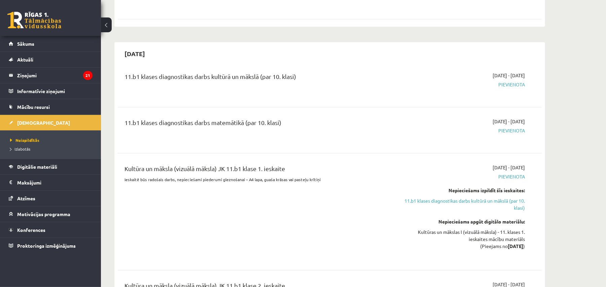
scroll to position [853, 0]
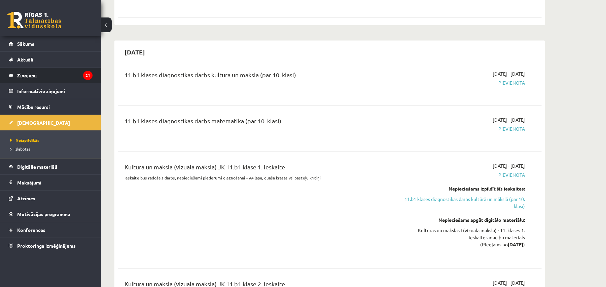
click at [35, 73] on legend "Ziņojumi 21" at bounding box center [54, 75] width 75 height 15
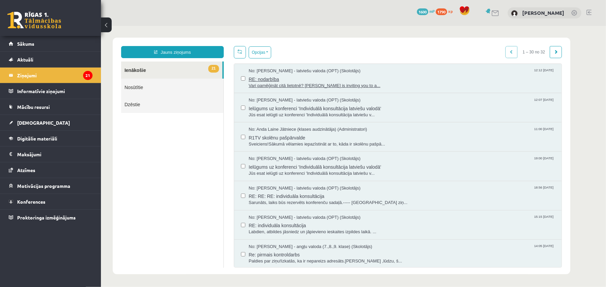
click at [332, 83] on span "Vari pamēģināt citā lietotnē? [PERSON_NAME] is inviting you to a..." at bounding box center [401, 85] width 306 height 6
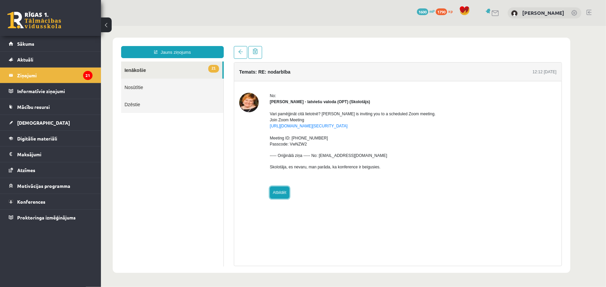
click at [285, 196] on link "Atbildēt" at bounding box center [280, 192] width 20 height 12
type input "**********"
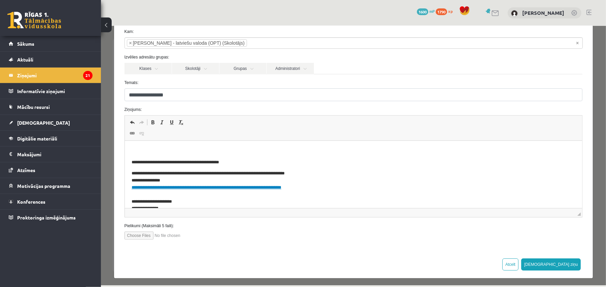
scroll to position [38, 0]
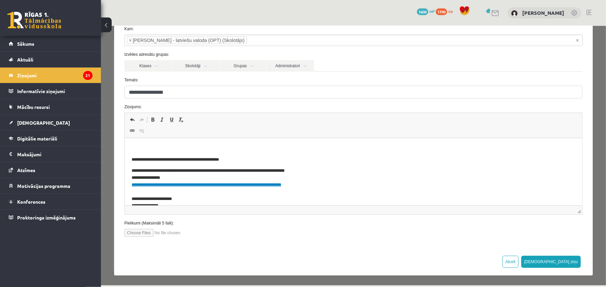
click at [273, 196] on p "**********" at bounding box center [346, 189] width 431 height 42
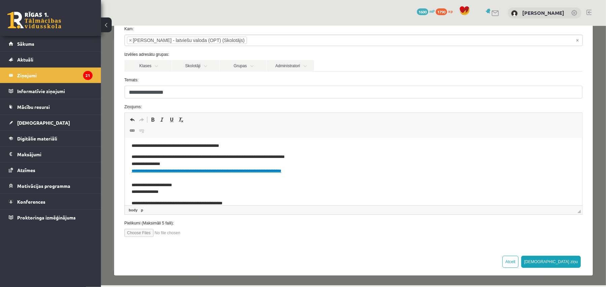
scroll to position [34, 0]
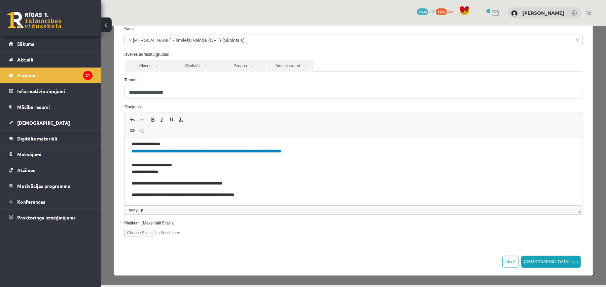
click at [142, 234] on input "file" at bounding box center [162, 233] width 76 height 8
type input "**********"
click at [556, 261] on button "[DEMOGRAPHIC_DATA] ziņu" at bounding box center [551, 262] width 60 height 12
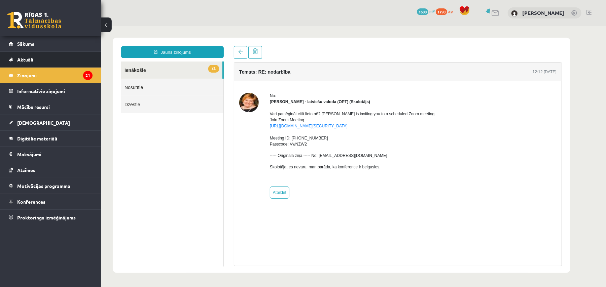
scroll to position [0, 0]
click at [22, 44] on span "Sākums" at bounding box center [25, 44] width 17 height 6
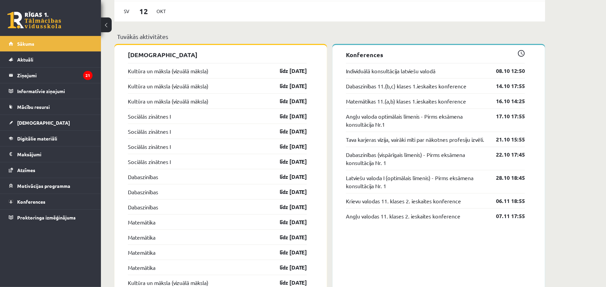
scroll to position [583, 0]
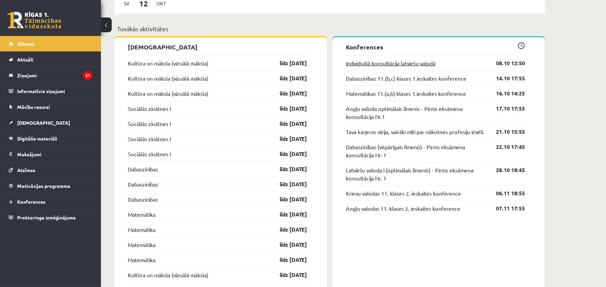
click at [424, 64] on link "Individuālā konsultācija latviešu valodā" at bounding box center [391, 63] width 90 height 8
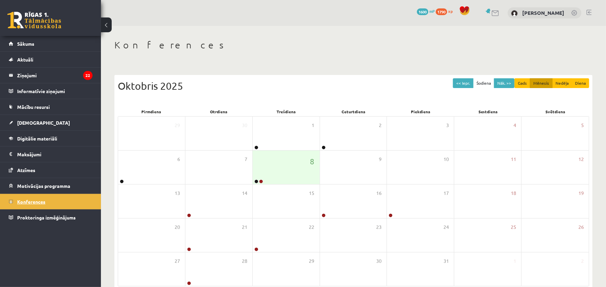
click at [54, 202] on link "Konferences" at bounding box center [51, 201] width 84 height 15
click at [55, 203] on link "Konferences" at bounding box center [51, 201] width 84 height 15
click at [260, 181] on link at bounding box center [261, 182] width 4 height 4
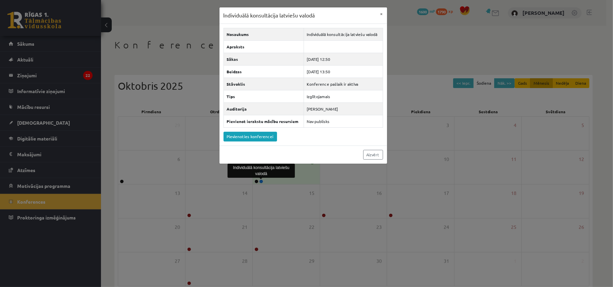
click at [260, 144] on div "Nosaukums Individuālā konsultācija latviešu valodā Apraksts Sākas [DATE] 12:50 …" at bounding box center [303, 85] width 168 height 122
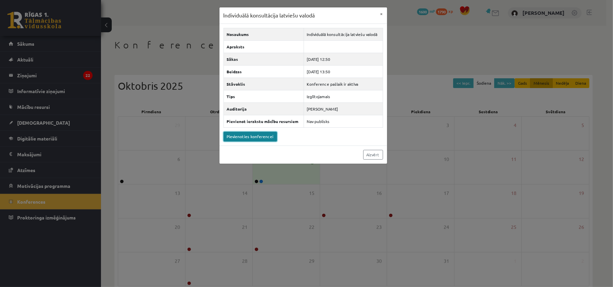
click at [260, 138] on link "Pievienoties konferencei" at bounding box center [250, 137] width 54 height 10
click at [371, 158] on link "Aizvērt" at bounding box center [373, 155] width 20 height 10
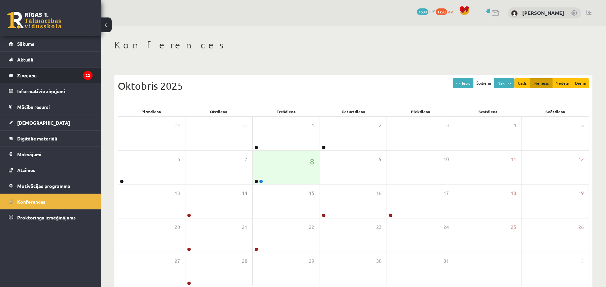
click at [53, 72] on legend "Ziņojumi 22" at bounding box center [54, 75] width 75 height 15
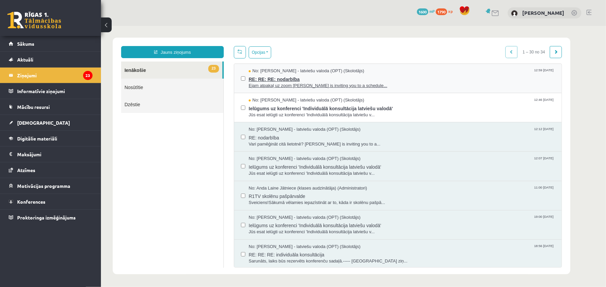
click at [298, 82] on span "RE: RE: RE: nodarbība" at bounding box center [401, 78] width 306 height 8
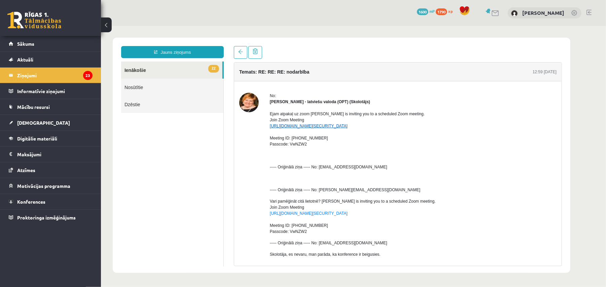
click at [287, 127] on link "[URL][DOMAIN_NAME][SECURITY_DATA]" at bounding box center [309, 126] width 78 height 5
